Goal: Navigation & Orientation: Find specific page/section

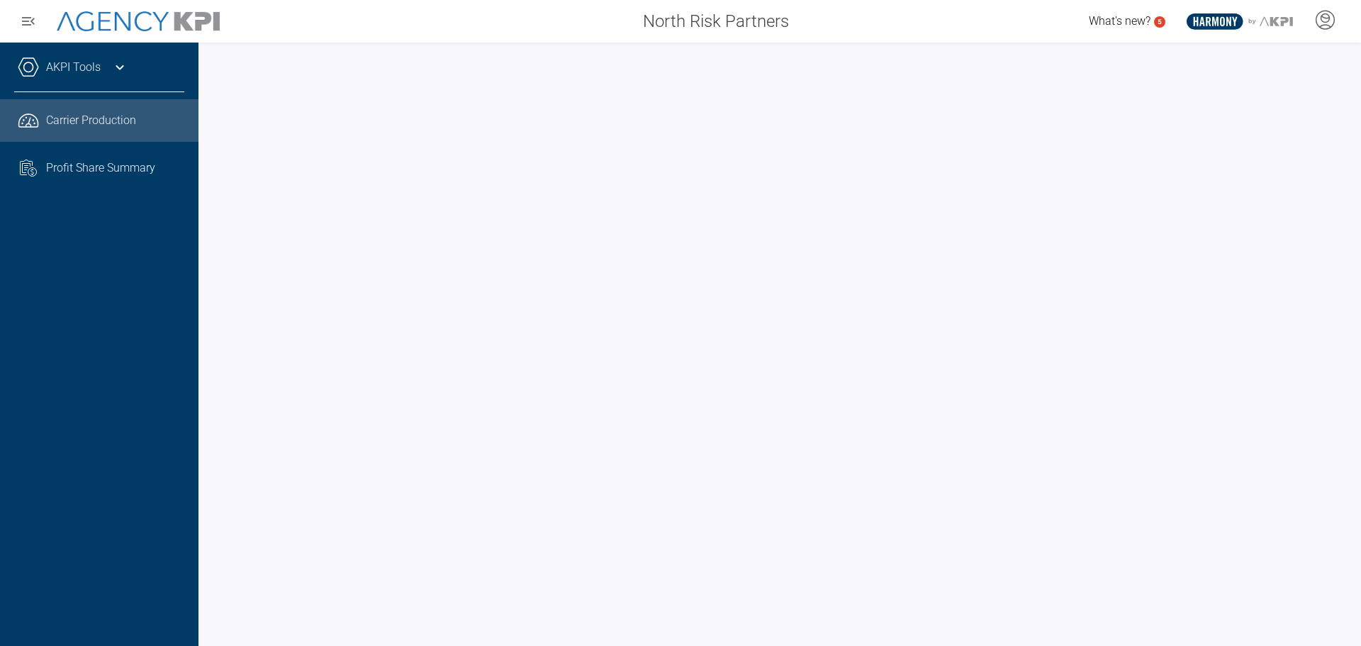
click at [1139, 20] on span "What's new?" at bounding box center [1120, 20] width 62 height 13
click at [1322, 22] on icon at bounding box center [1325, 19] width 21 height 21
click at [1224, 96] on span "Log Out" at bounding box center [1223, 98] width 37 height 11
click at [34, 21] on icon "button" at bounding box center [28, 21] width 17 height 17
click at [74, 167] on span "Profit Share Summary" at bounding box center [100, 168] width 109 height 17
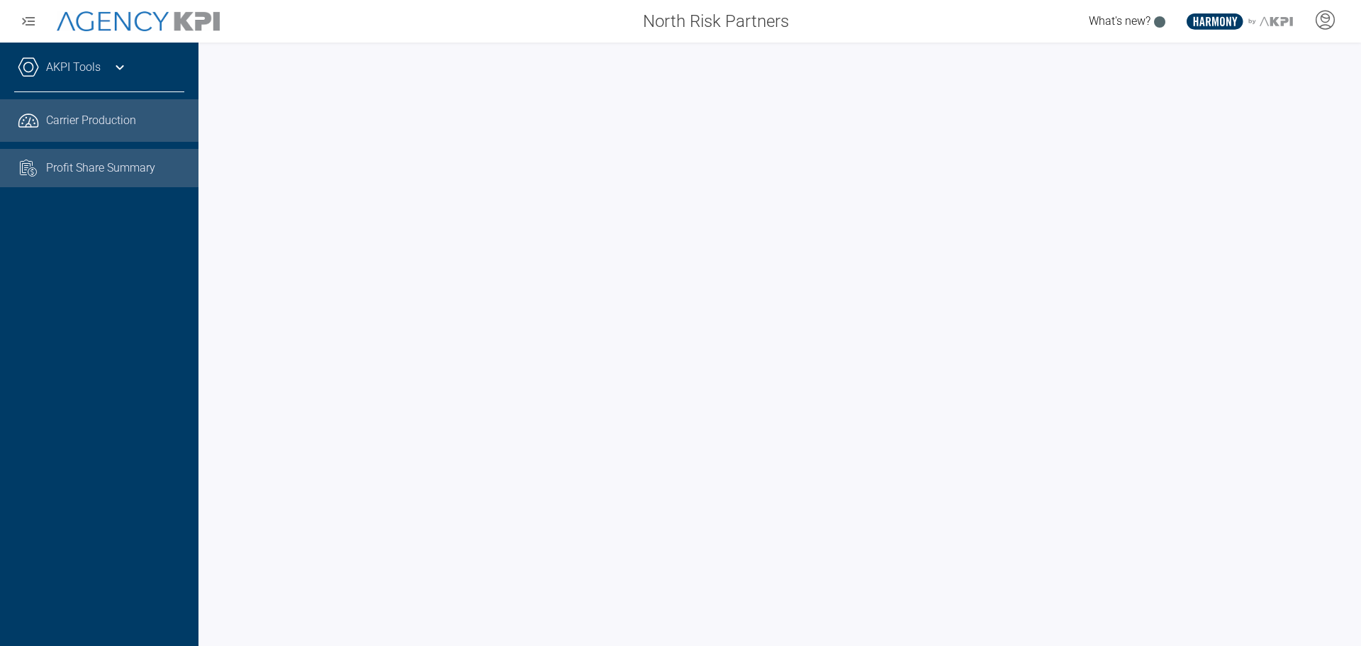
click at [66, 113] on span "Carrier Production" at bounding box center [91, 120] width 90 height 17
click at [86, 173] on span "Profit Share Summary" at bounding box center [100, 168] width 109 height 17
click at [62, 69] on link "AKPI Tools" at bounding box center [73, 67] width 55 height 17
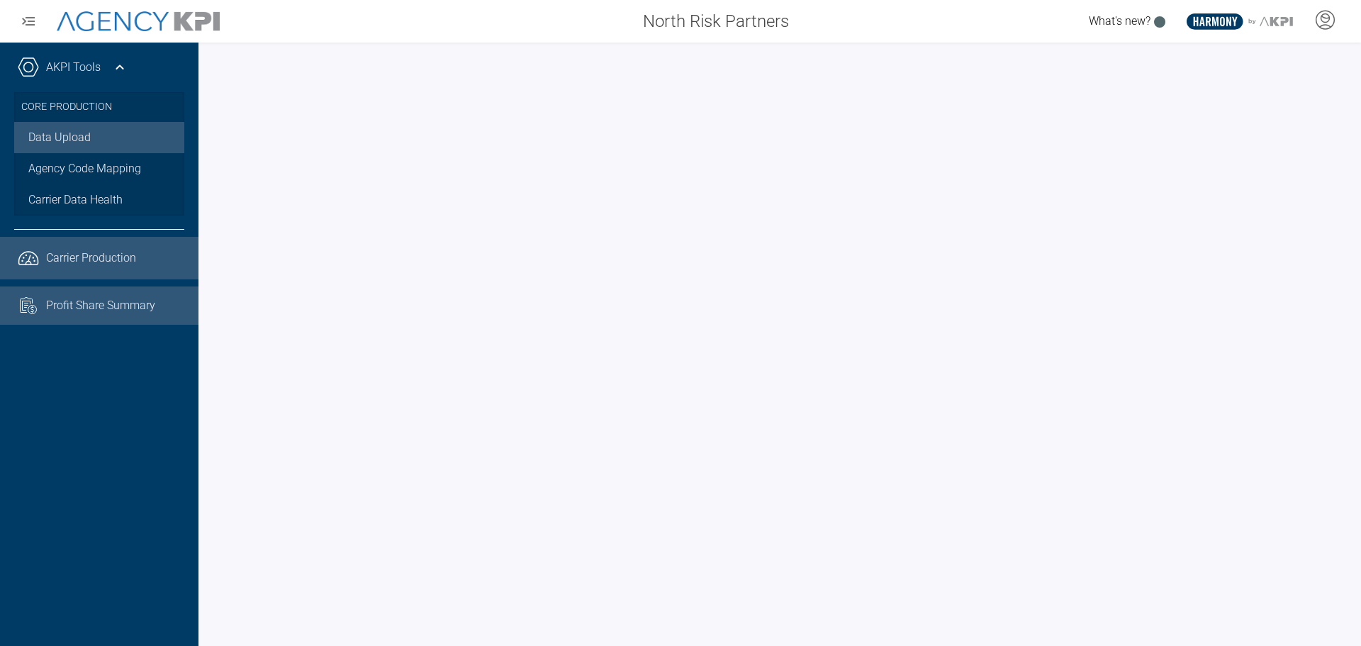
click at [65, 137] on link "Data Upload" at bounding box center [99, 137] width 170 height 31
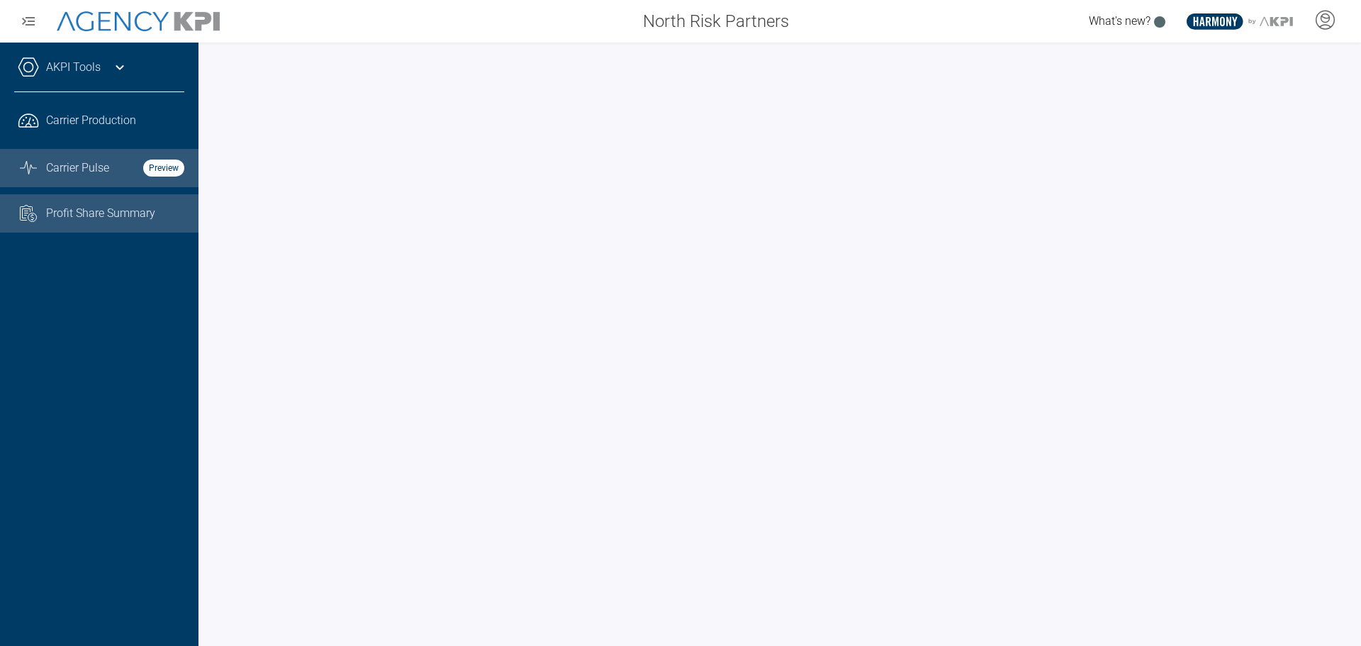
click at [35, 170] on icon "Graph Stats Streamline Icon: https://streamlinehq.com" at bounding box center [28, 168] width 21 height 17
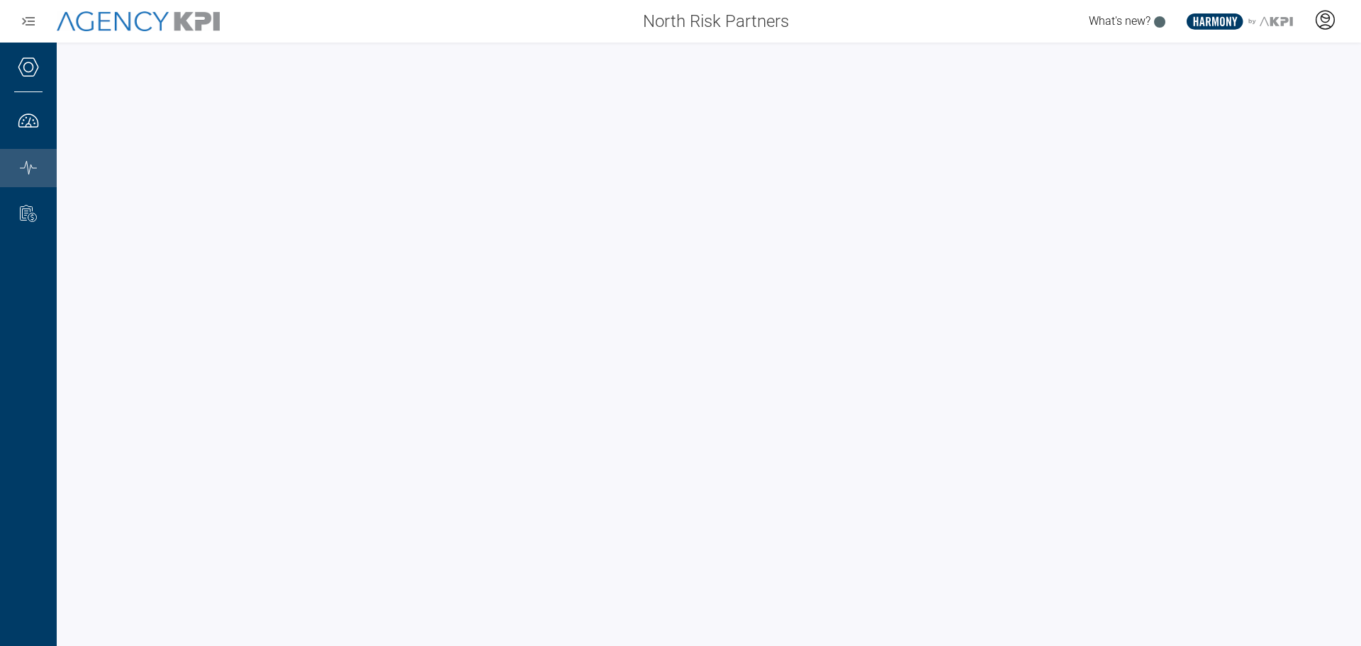
click at [1322, 19] on icon at bounding box center [1326, 18] width 9 height 9
click at [1244, 128] on span "AgencyKPI Help Portal" at bounding box center [1279, 129] width 106 height 11
click at [1220, 101] on span "Log Out" at bounding box center [1223, 98] width 37 height 11
